Goal: Task Accomplishment & Management: Manage account settings

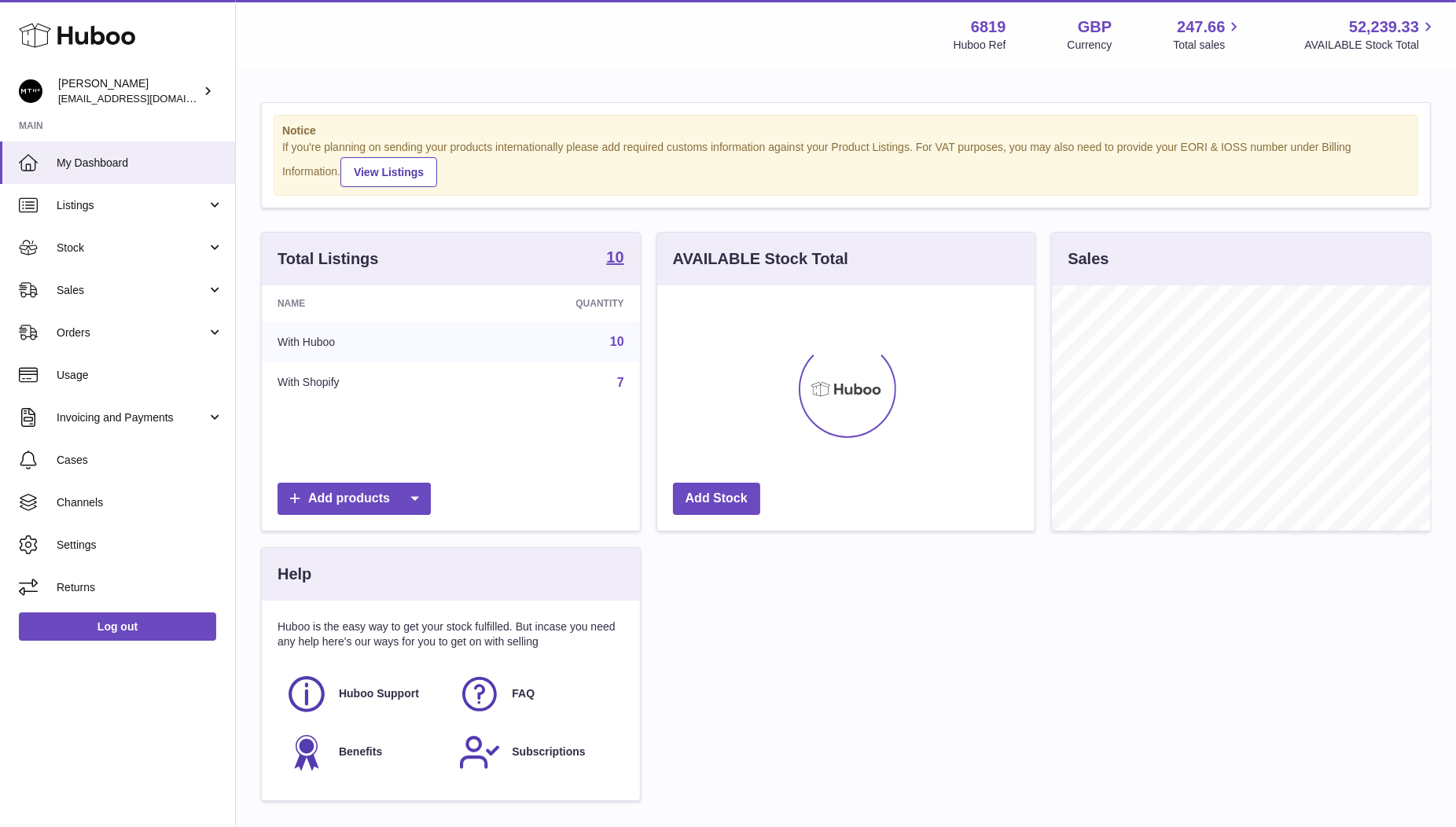
scroll to position [244, 378]
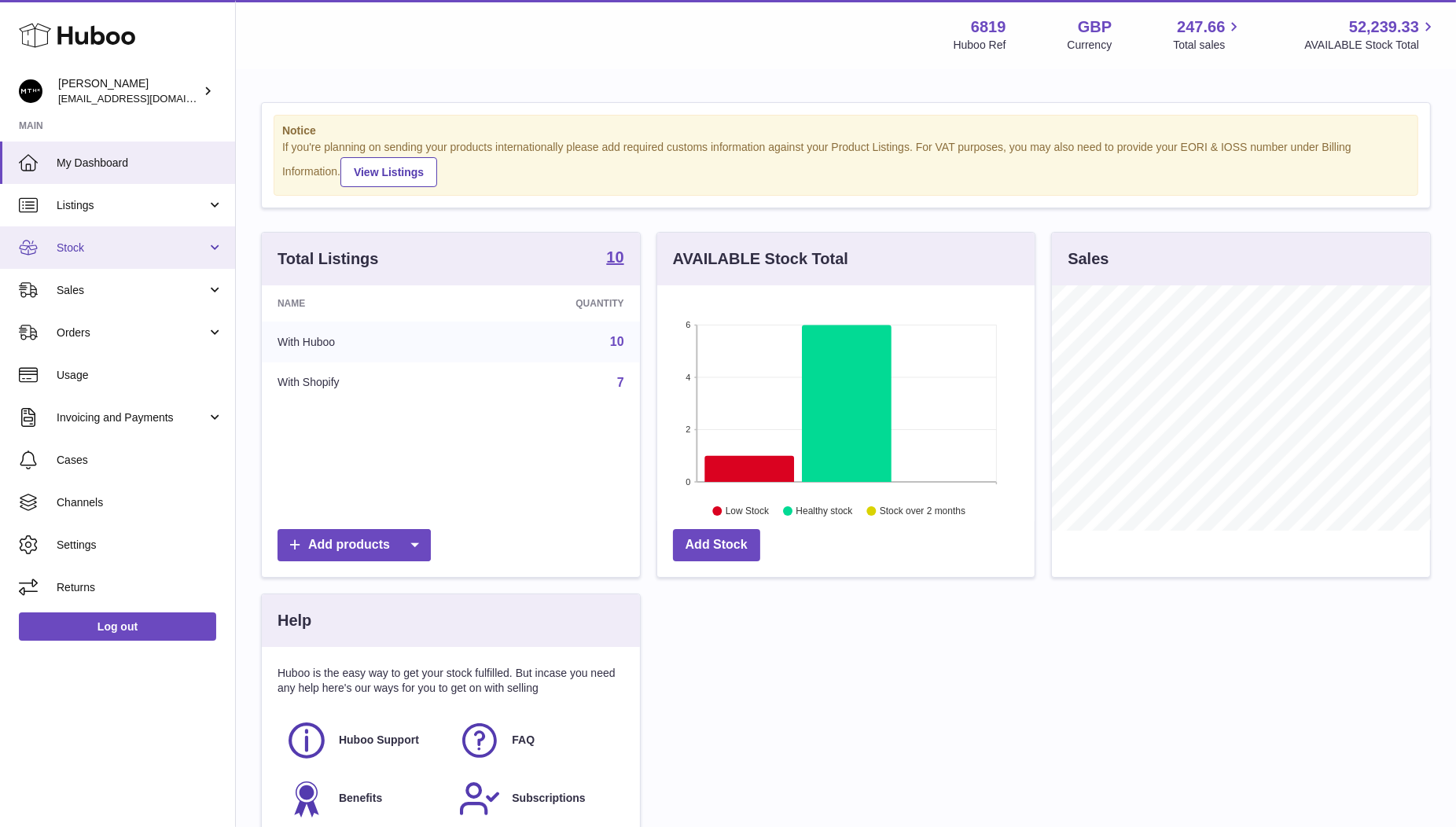
click at [90, 243] on span "Stock" at bounding box center [131, 247] width 150 height 15
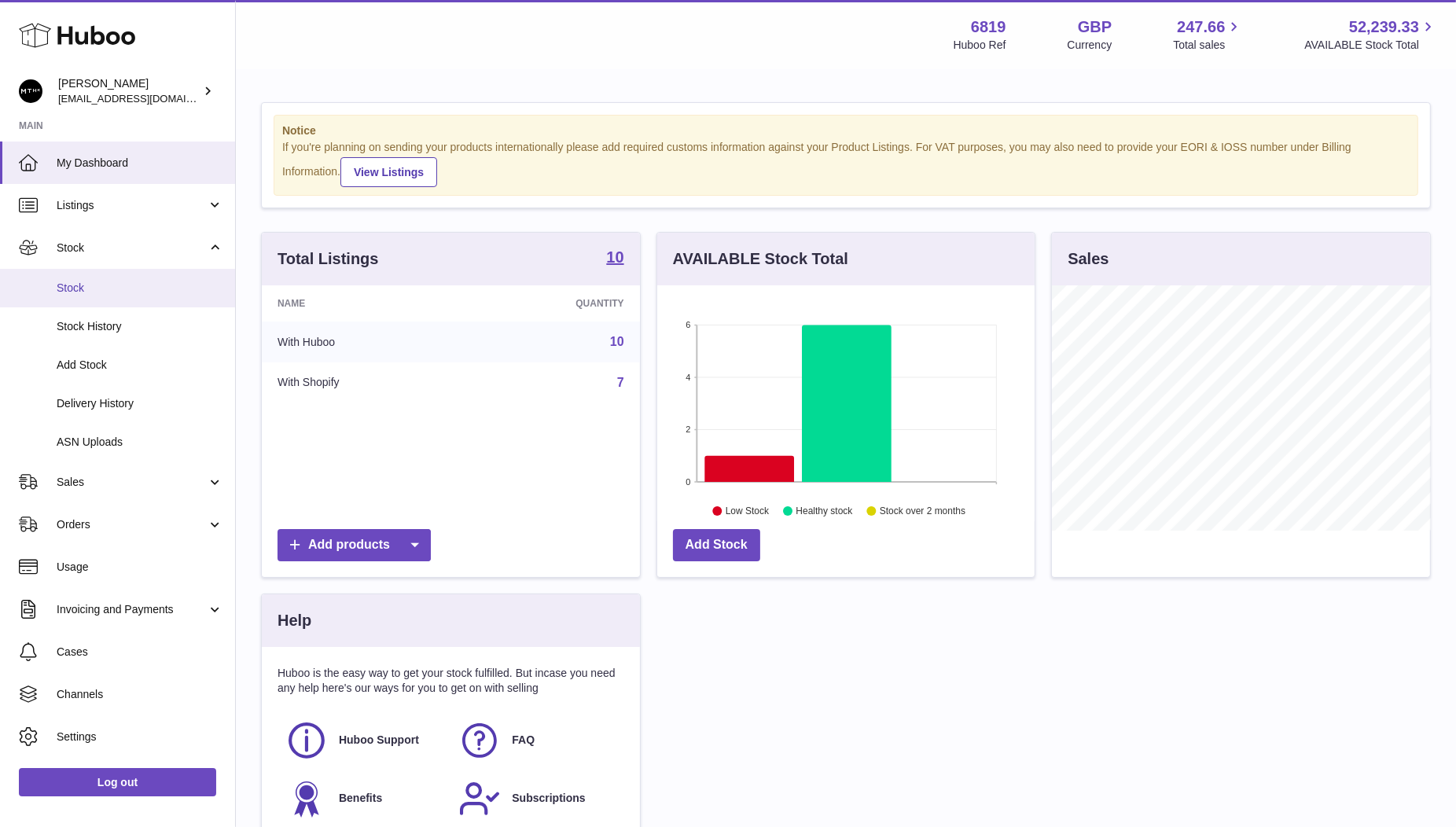
click at [83, 290] on span "Stock" at bounding box center [140, 287] width 167 height 15
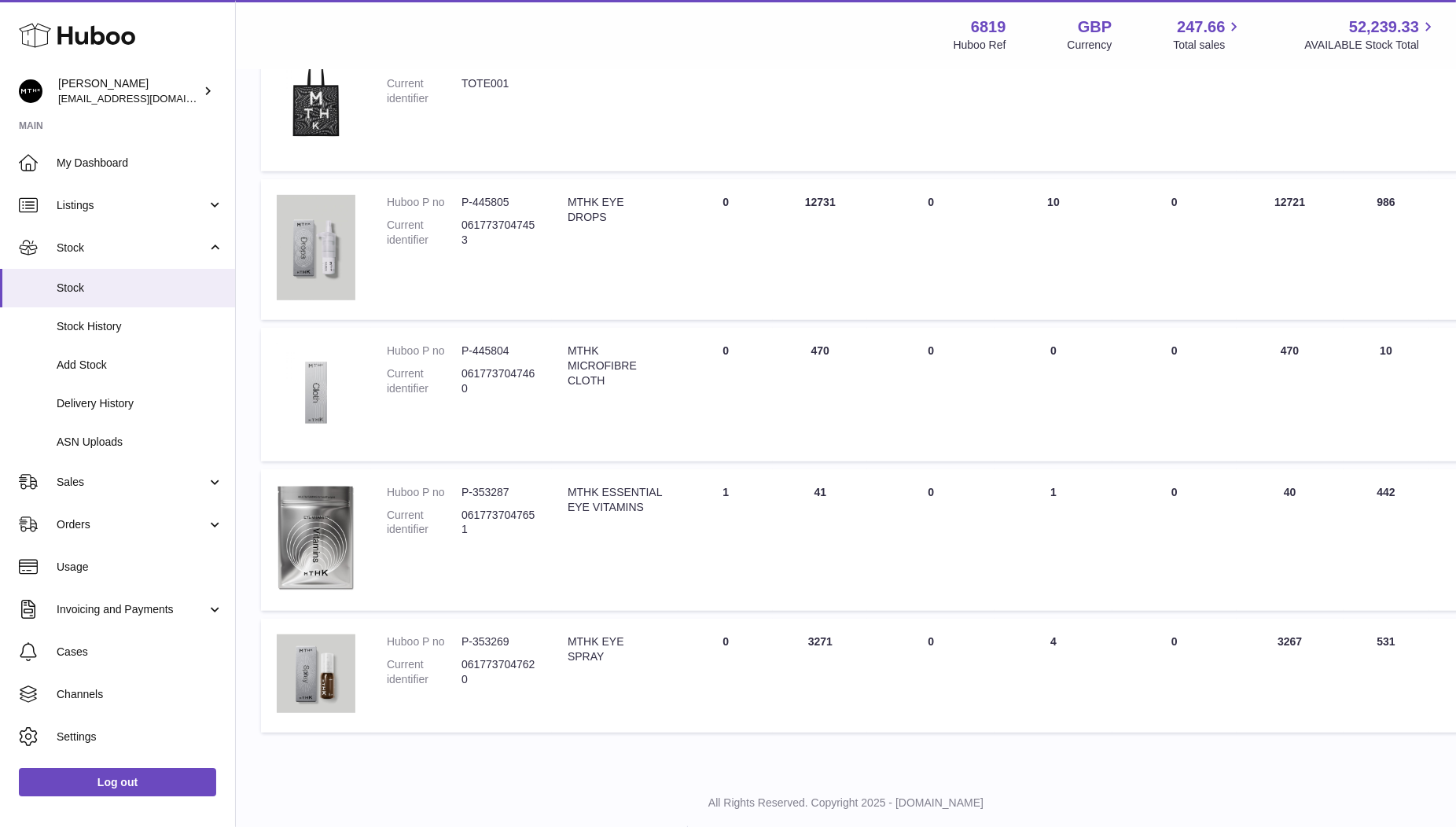
scroll to position [978, 0]
